Goal: Task Accomplishment & Management: Use online tool/utility

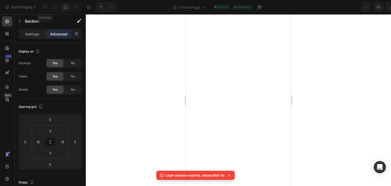
click at [45, 7] on icon at bounding box center [44, 7] width 5 height 5
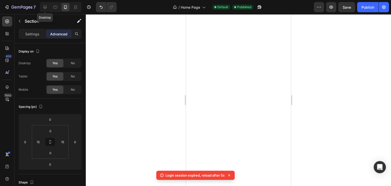
type input "10"
